Goal: Find specific page/section: Find specific page/section

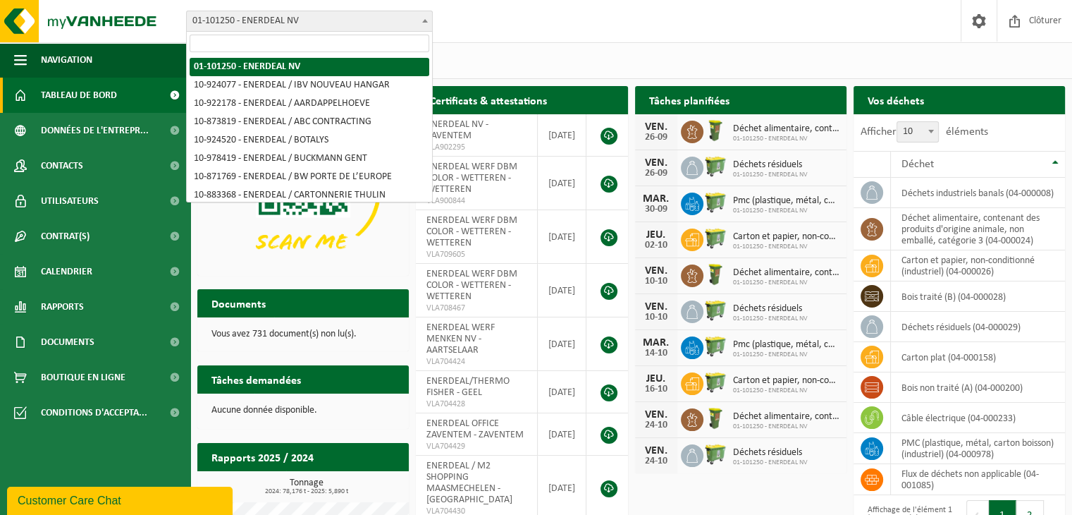
click at [344, 22] on span "01-101250 - ENERDEAL NV" at bounding box center [309, 21] width 245 height 20
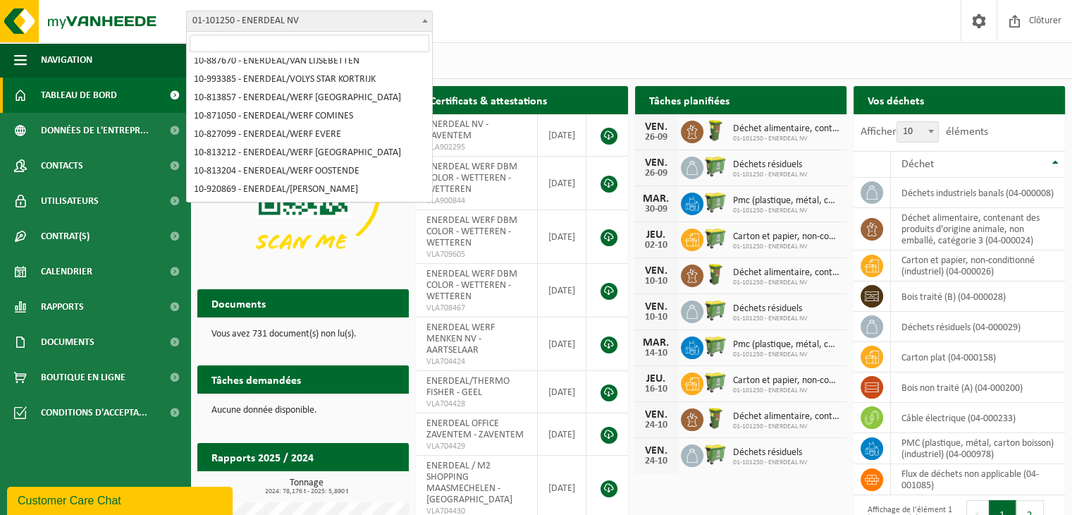
scroll to position [1655, 0]
click at [529, 49] on div "Site(s) (91/91) Tout sélectionner Tout désélectionner Sélectionner les actifs E…" at bounding box center [631, 60] width 882 height 37
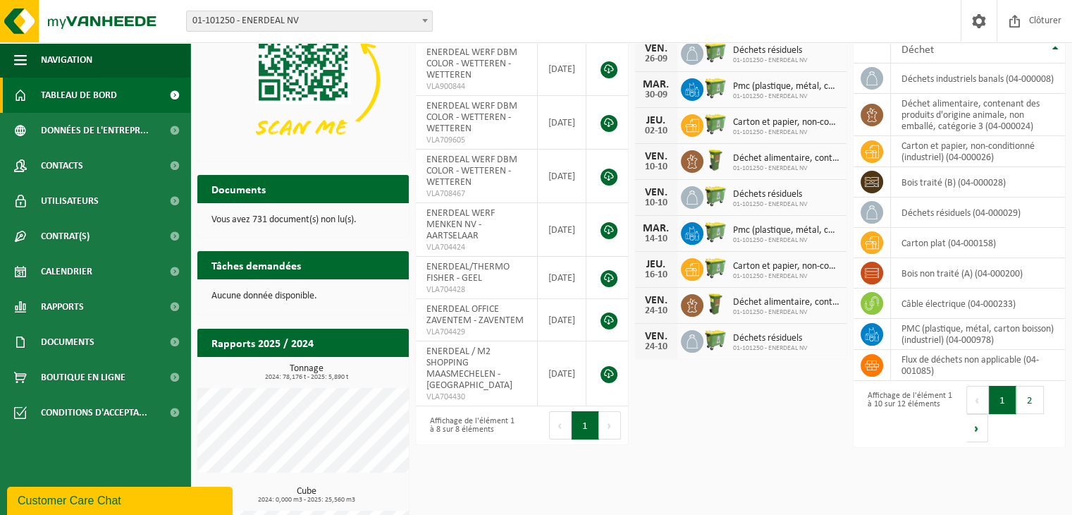
scroll to position [0, 0]
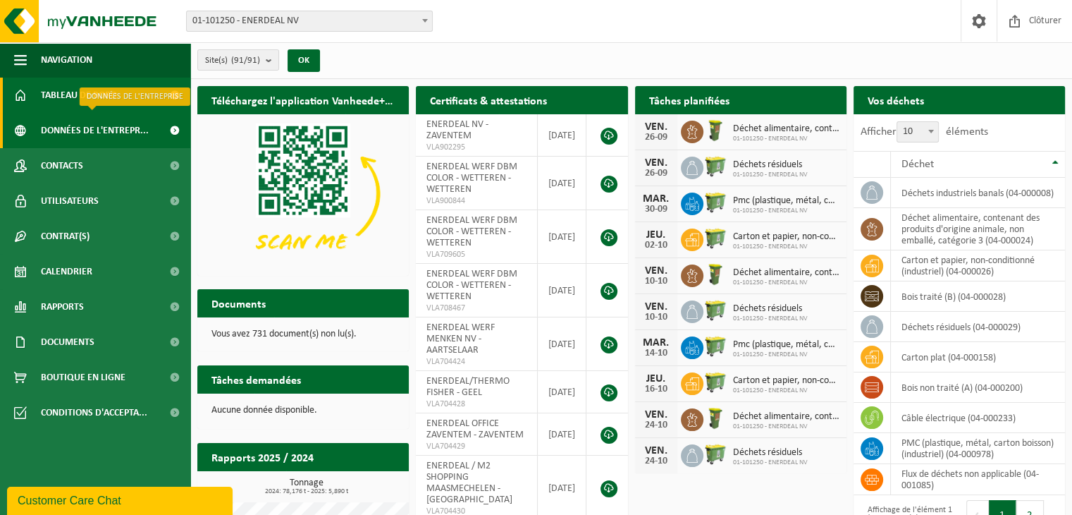
click at [110, 145] on span "Données de l'entrepr..." at bounding box center [95, 130] width 108 height 35
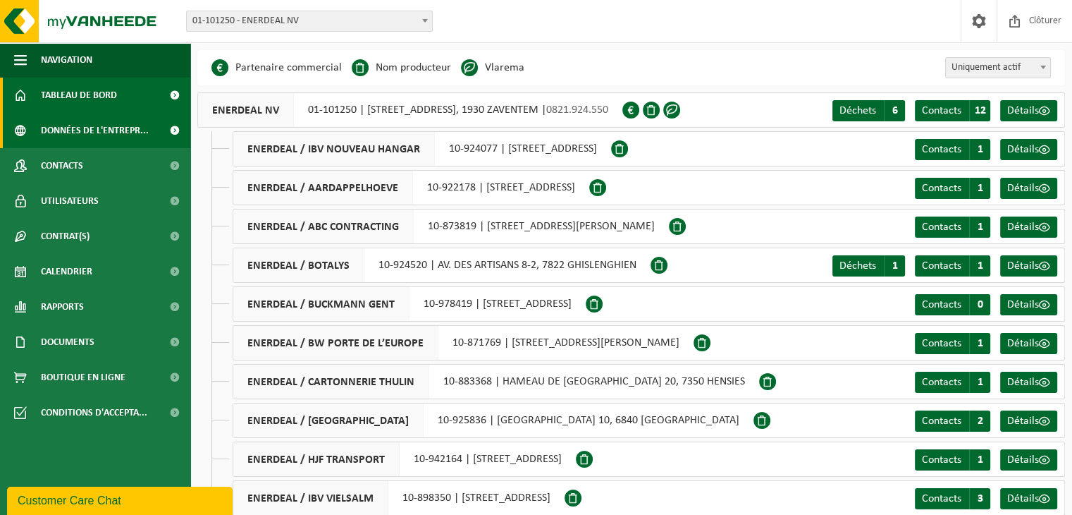
click at [107, 101] on span "Tableau de bord" at bounding box center [79, 95] width 76 height 35
